Goal: Navigation & Orientation: Understand site structure

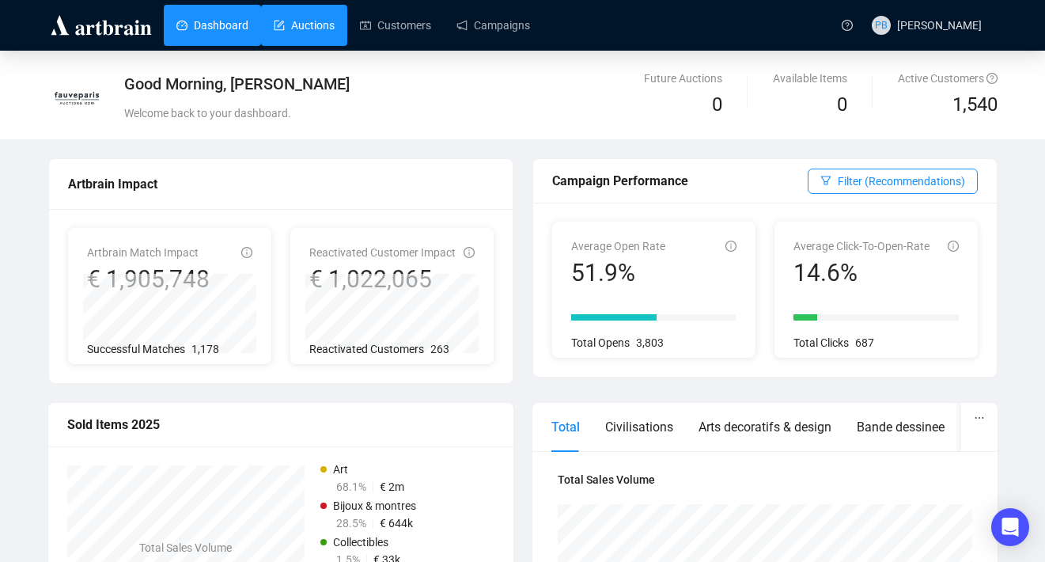
click at [328, 29] on link "Auctions" at bounding box center [304, 25] width 61 height 41
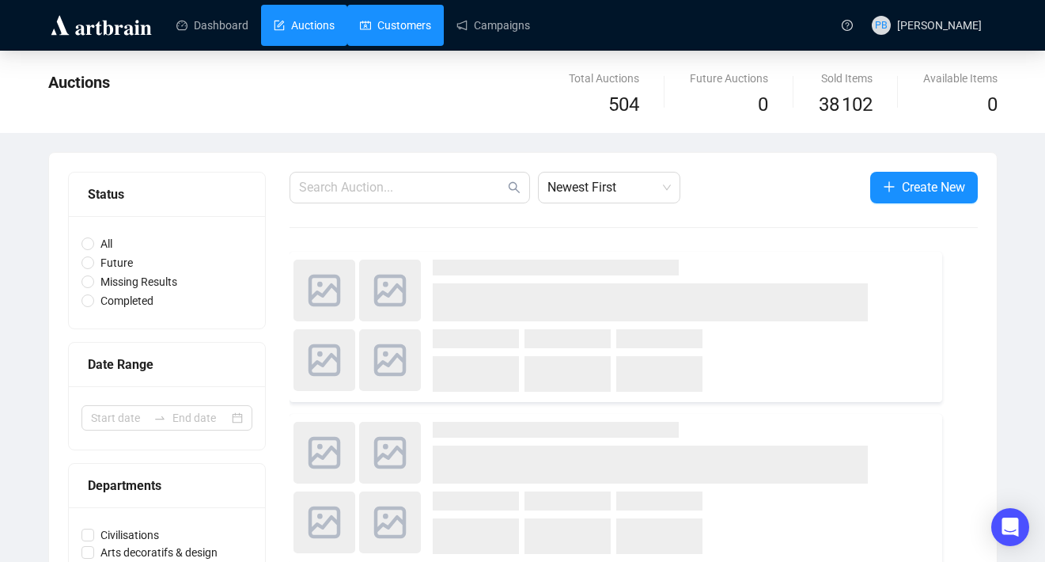
click at [380, 27] on link "Customers" at bounding box center [395, 25] width 71 height 41
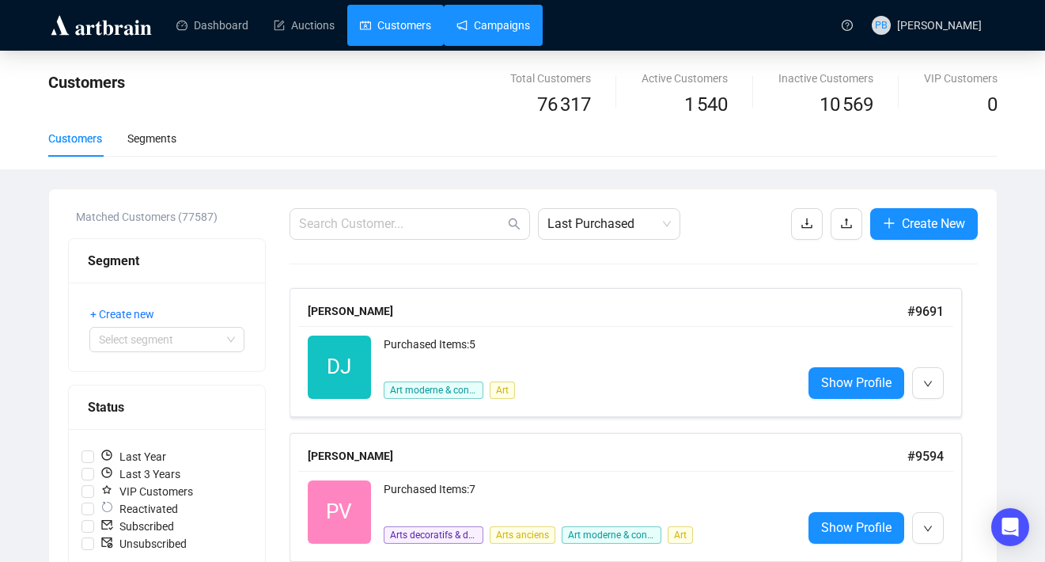
click at [505, 25] on link "Campaigns" at bounding box center [493, 25] width 74 height 41
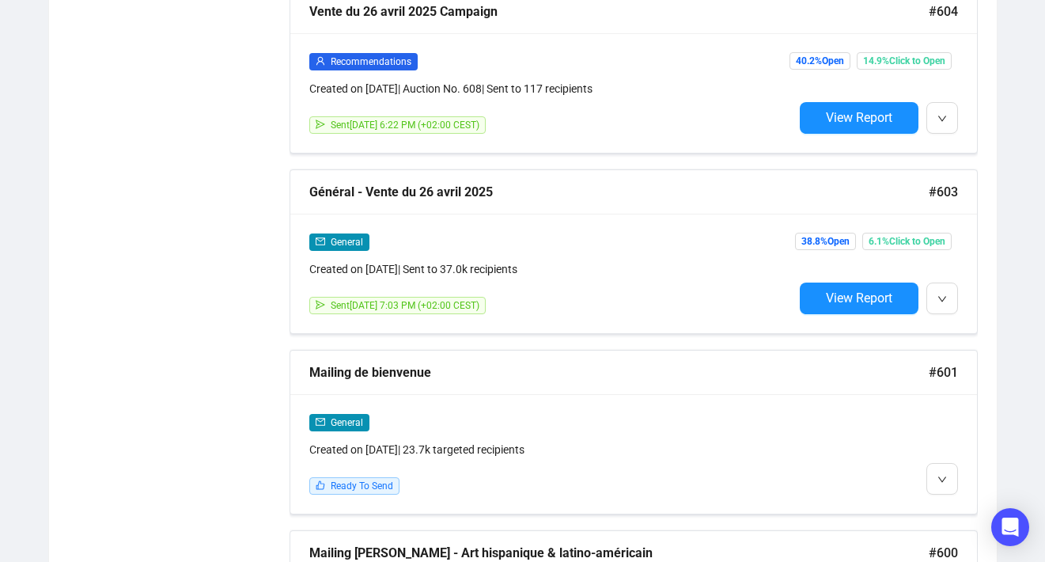
scroll to position [9500, 0]
